Goal: Information Seeking & Learning: Learn about a topic

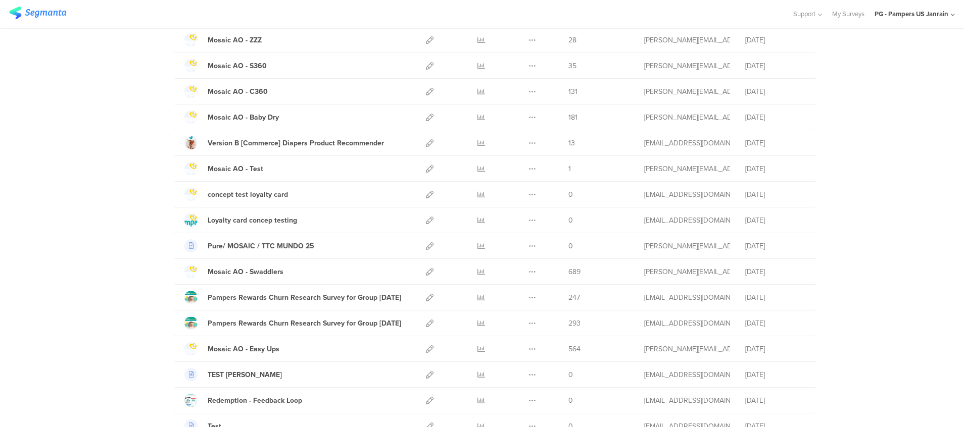
scroll to position [263, 0]
click at [477, 300] on icon at bounding box center [481, 297] width 8 height 8
click at [477, 319] on icon at bounding box center [481, 323] width 8 height 8
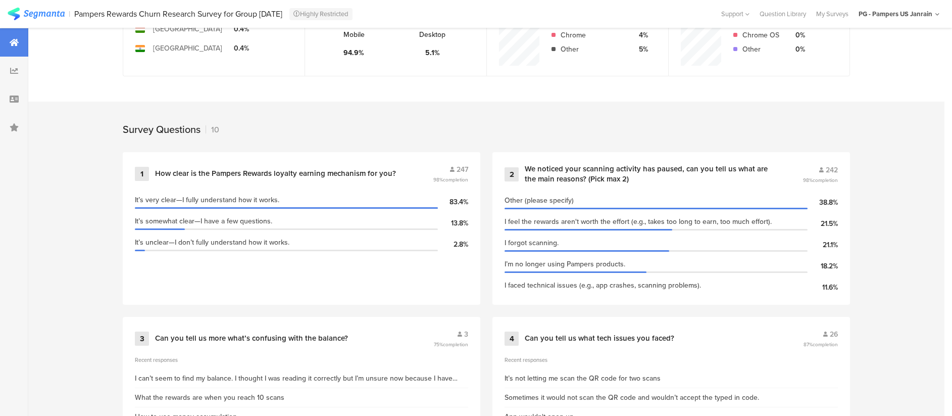
scroll to position [303, 0]
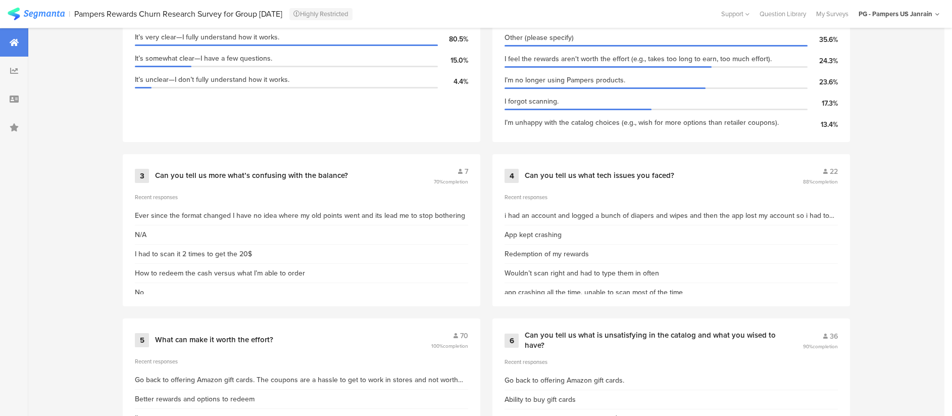
scroll to position [498, 0]
click at [147, 174] on div "3" at bounding box center [142, 175] width 14 height 14
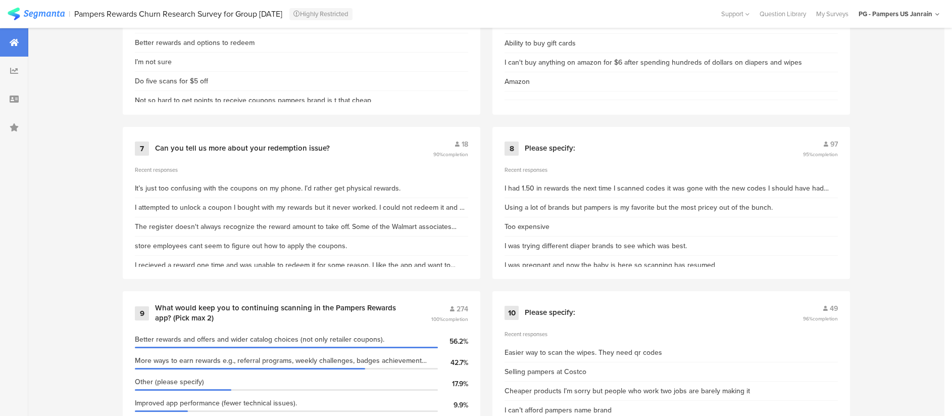
scroll to position [877, 0]
